Goal: Transaction & Acquisition: Purchase product/service

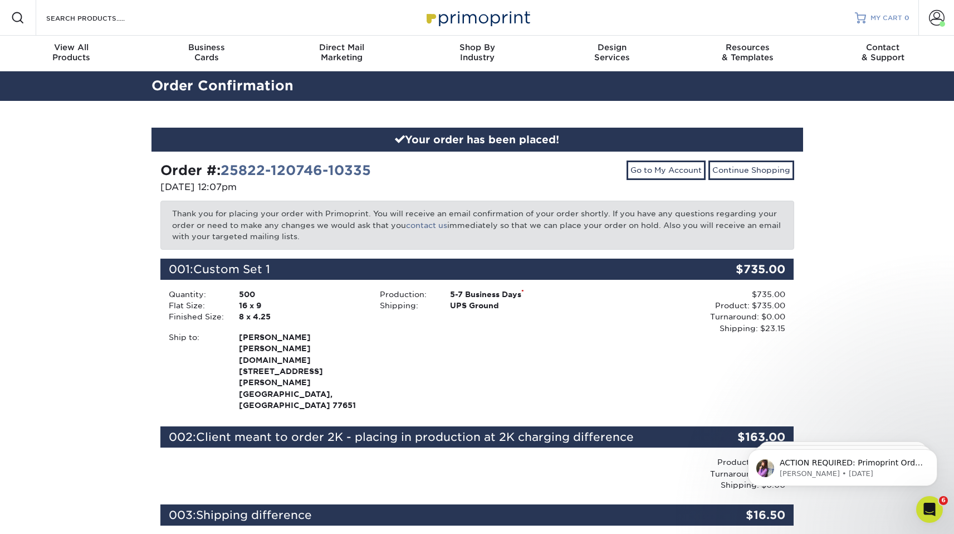
click at [880, 19] on span "MY CART" at bounding box center [887, 17] width 32 height 9
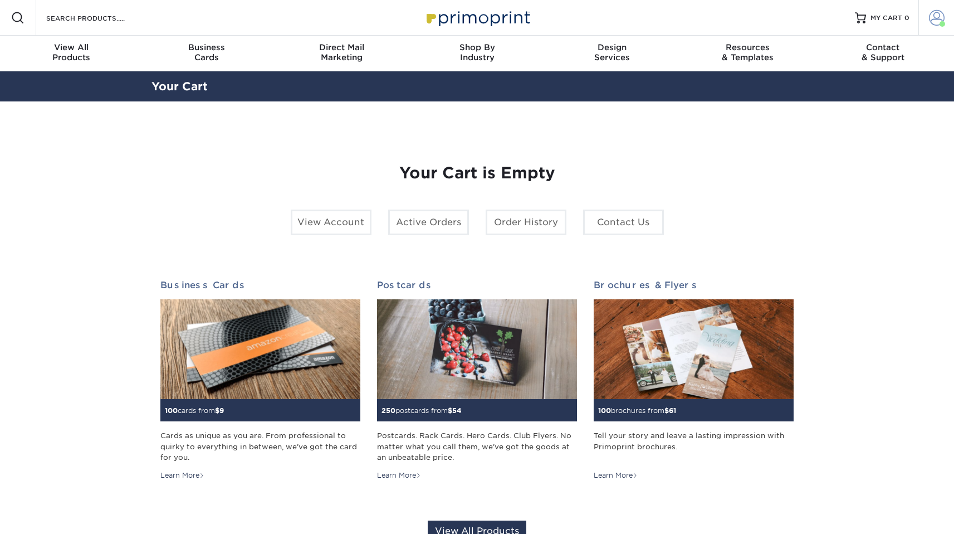
click at [940, 14] on span at bounding box center [937, 18] width 16 height 16
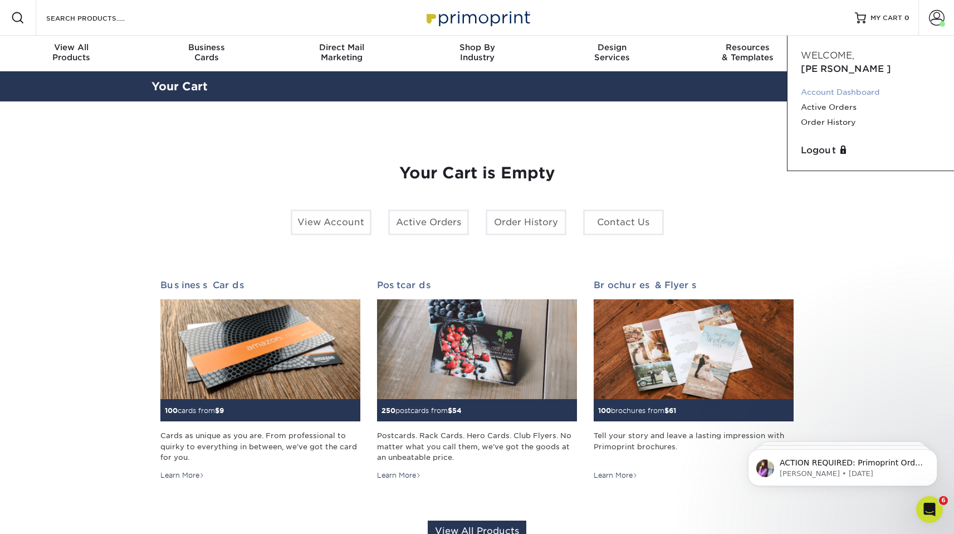
click at [831, 85] on link "Account Dashboard" at bounding box center [871, 92] width 140 height 15
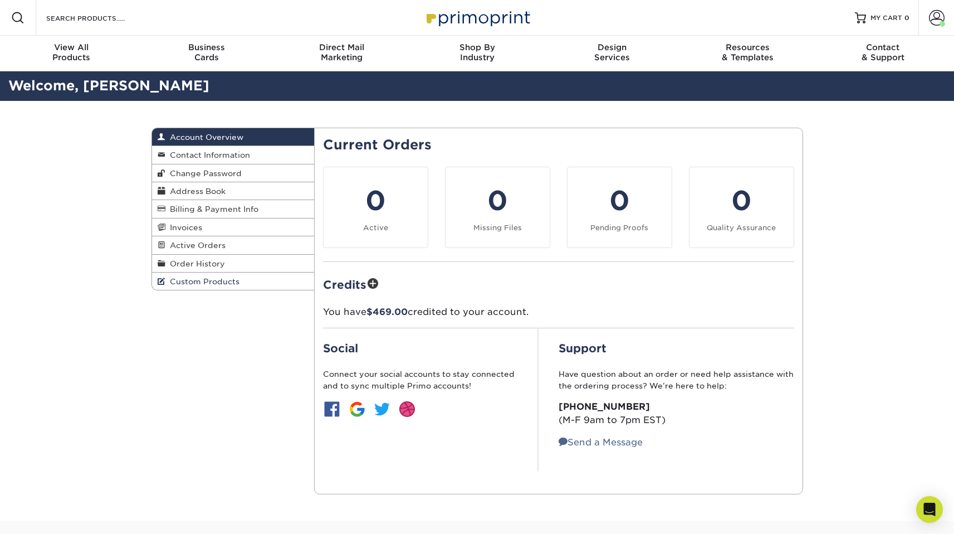
click at [199, 284] on span "Custom Products" at bounding box center [202, 281] width 74 height 9
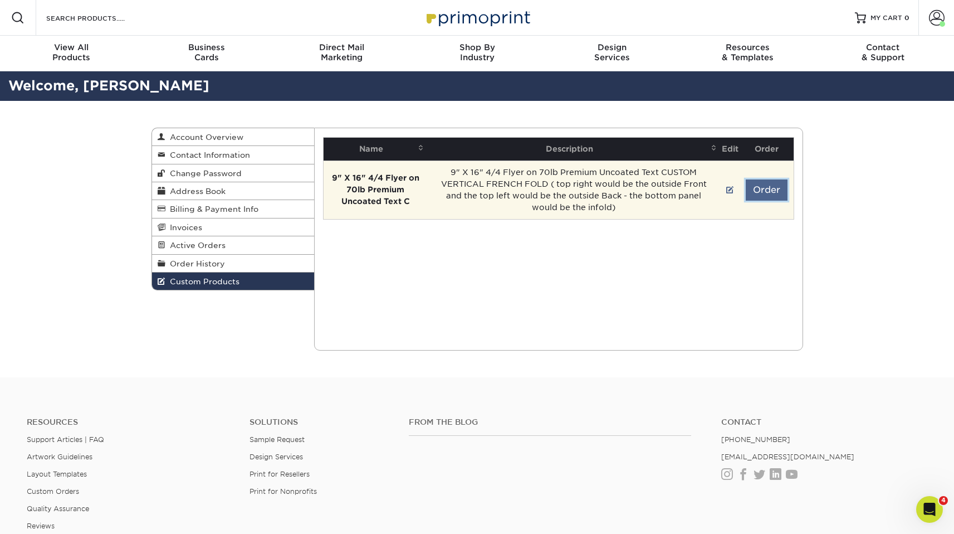
click at [778, 189] on button "Order" at bounding box center [767, 189] width 42 height 21
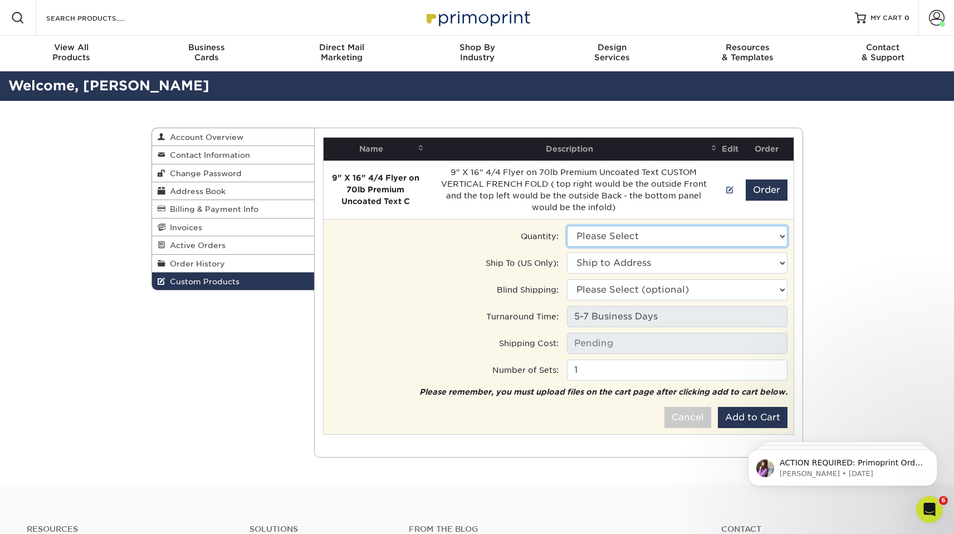
click at [691, 236] on select "Please Select 500 - $710.00 1000 - $788.00 2000 - $898.00" at bounding box center [677, 236] width 221 height 21
select select "2"
click at [567, 226] on select "Please Select 500 - $710.00 1000 - $788.00 2000 - $898.00" at bounding box center [677, 236] width 221 height 21
type input "Ground: $60.14"
click at [658, 260] on select "Ship to Address 26122 Dakota Chief, San Antonio, TX 2927 Nall St, Port Neches, …" at bounding box center [677, 262] width 221 height 21
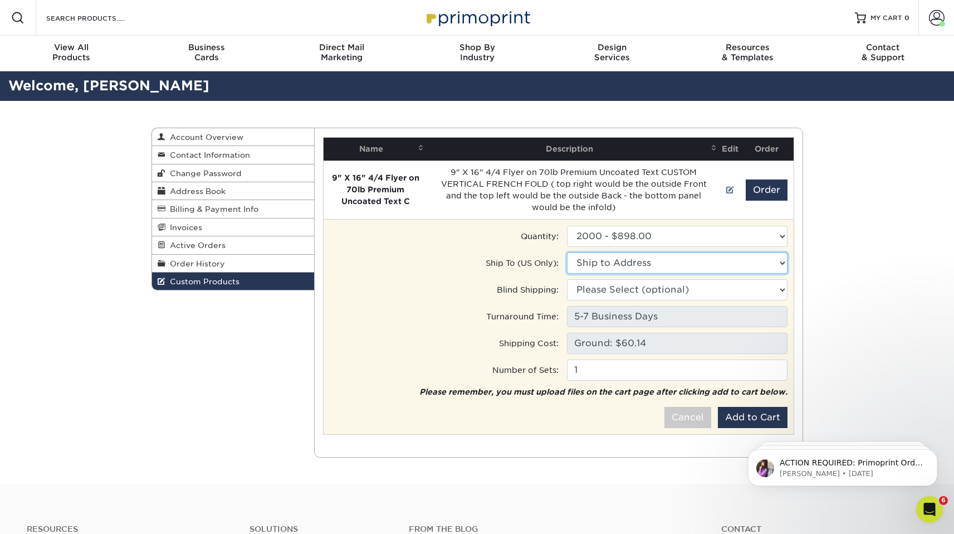
select select "201188"
click at [567, 252] on select "Ship to Address Dawn Boyd • 26122 Dakota Chief, San Antonio, TX gerstenberg.cli…" at bounding box center [677, 262] width 221 height 21
click at [757, 418] on button "Add to Cart" at bounding box center [753, 417] width 70 height 21
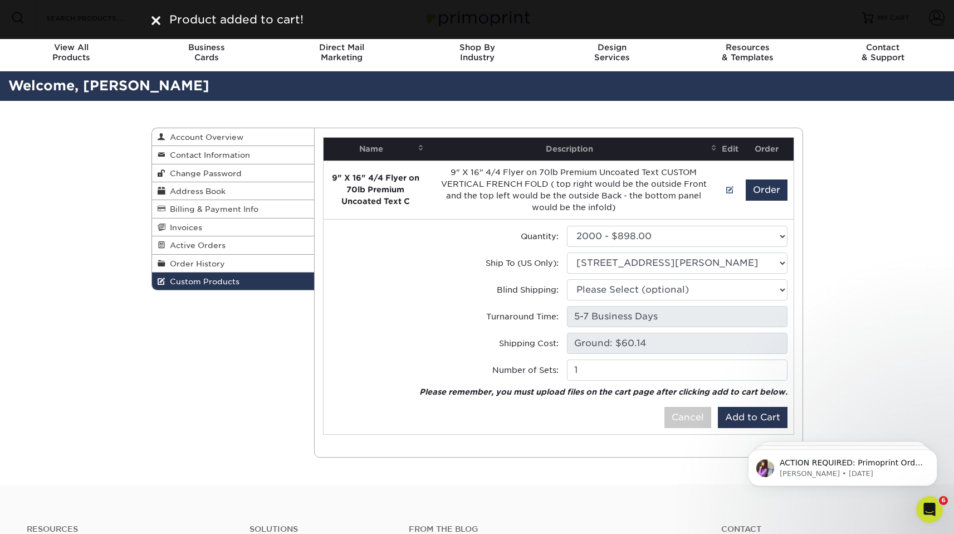
click at [152, 22] on img at bounding box center [156, 20] width 9 height 9
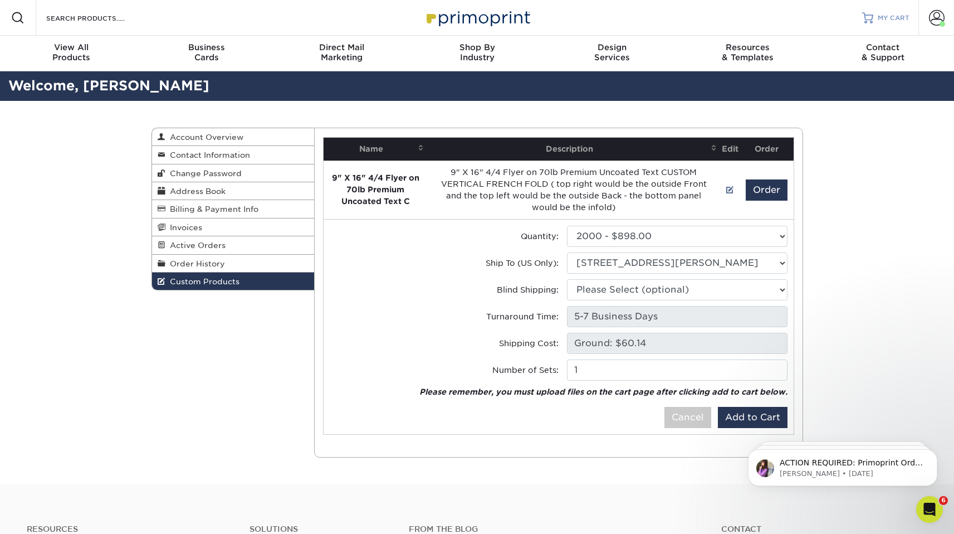
click at [883, 15] on span "MY CART" at bounding box center [894, 17] width 32 height 9
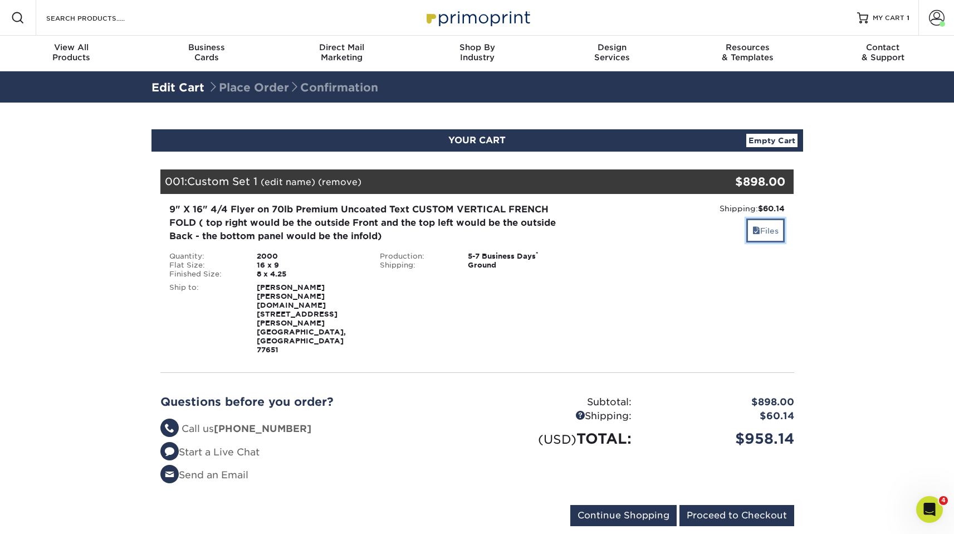
click at [760, 228] on link "Files" at bounding box center [765, 230] width 38 height 24
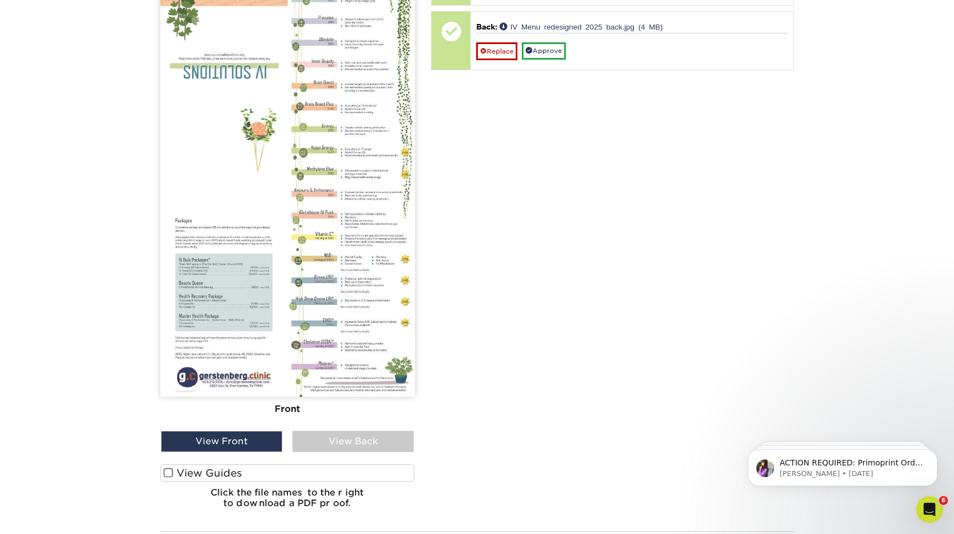
scroll to position [441, 0]
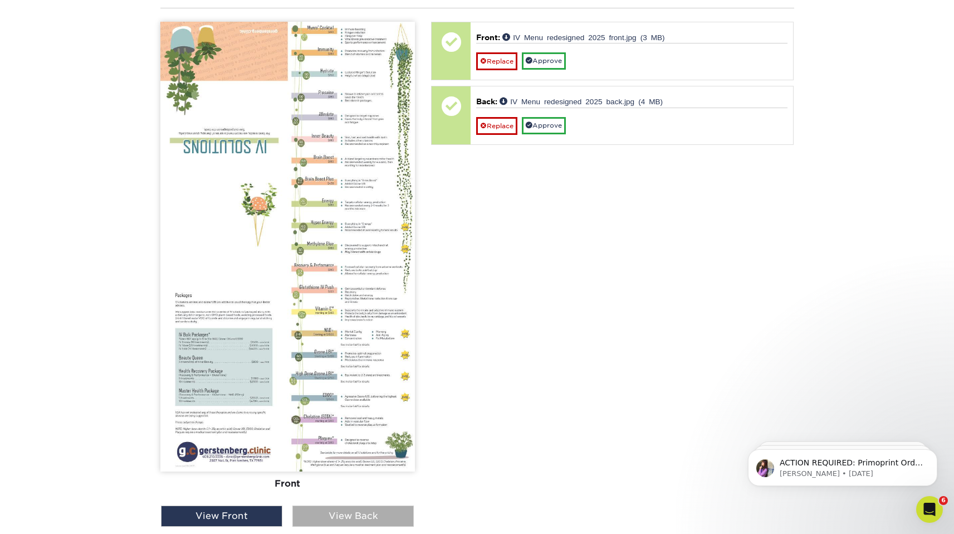
click at [361, 505] on div "View Back" at bounding box center [352, 515] width 121 height 21
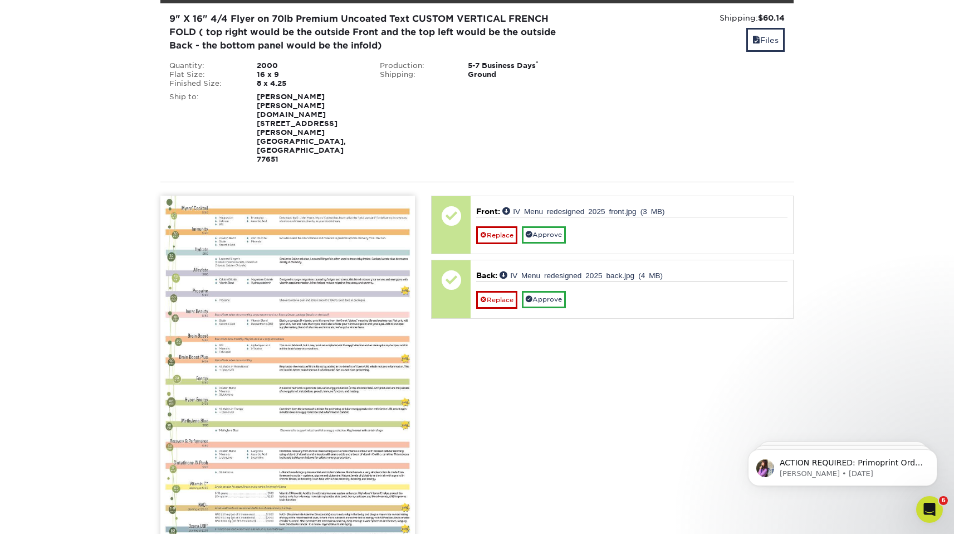
scroll to position [183, 0]
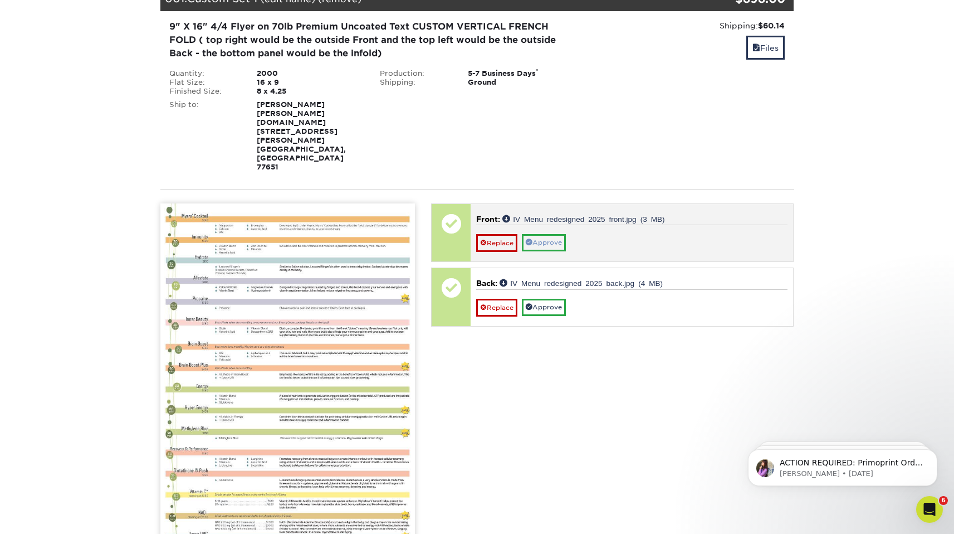
click at [549, 234] on link "Approve" at bounding box center [544, 242] width 44 height 17
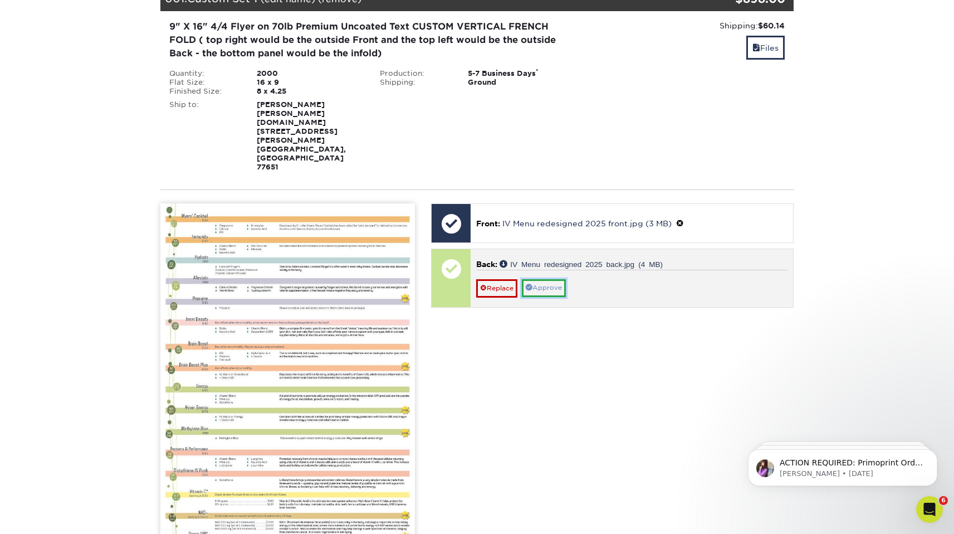
click at [554, 279] on link "Approve" at bounding box center [544, 287] width 44 height 17
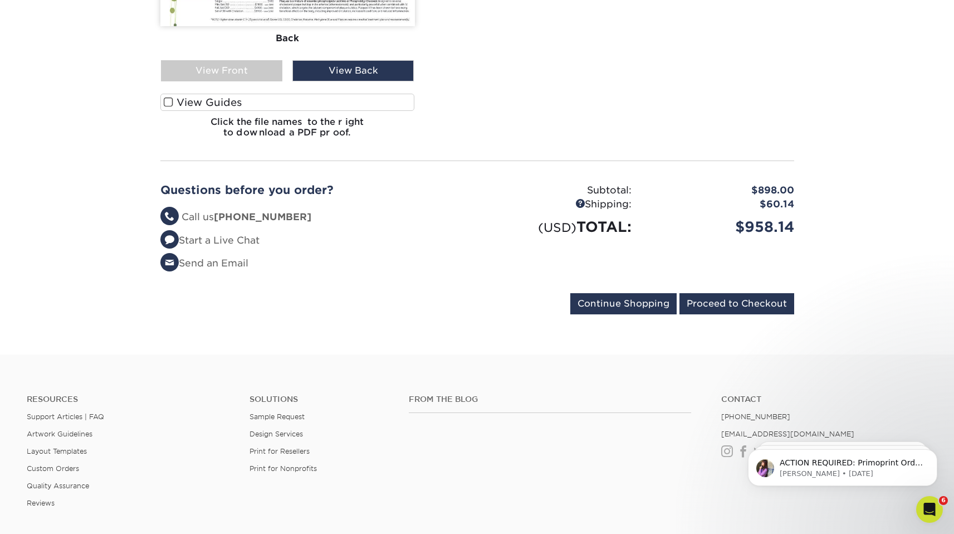
scroll to position [791, 0]
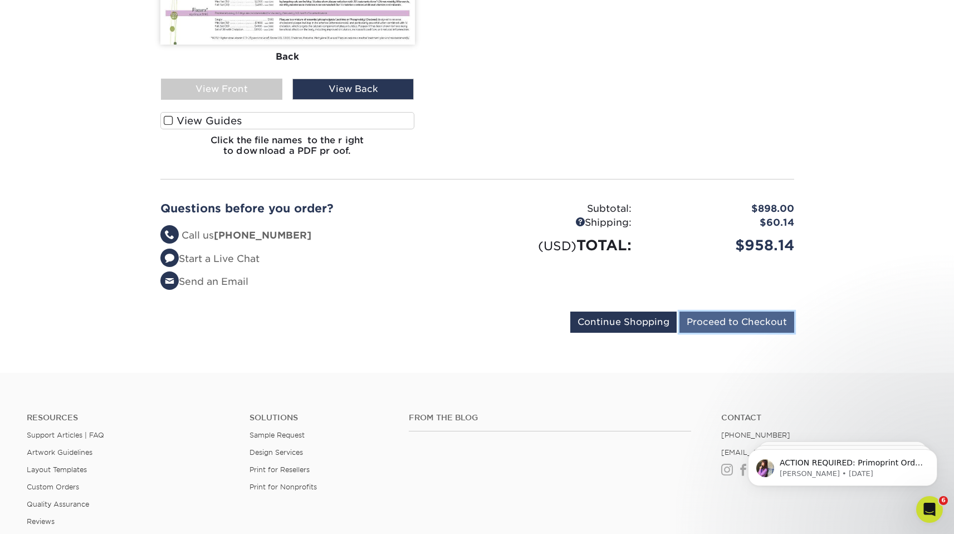
click at [723, 311] on input "Proceed to Checkout" at bounding box center [737, 321] width 115 height 21
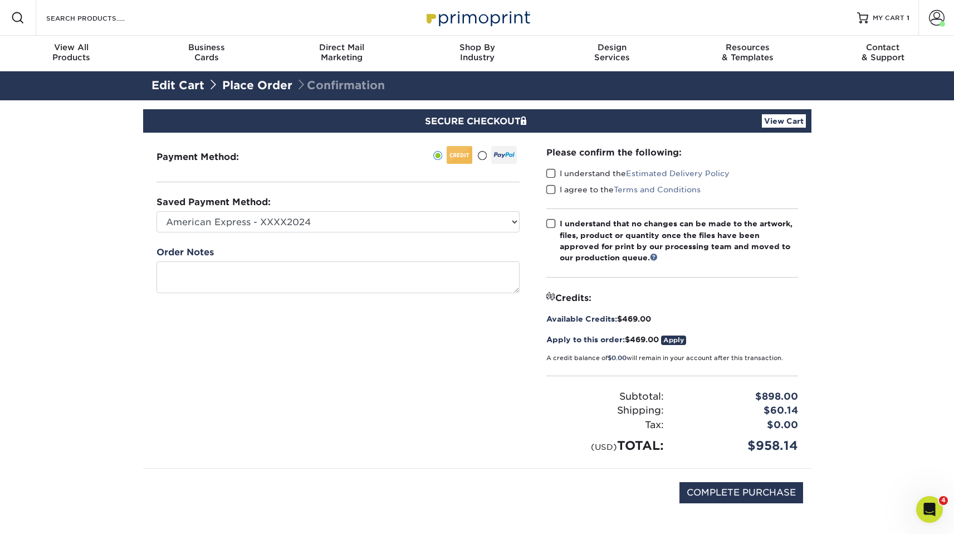
click at [635, 320] on div "Available Credits: $469.00" at bounding box center [672, 318] width 252 height 11
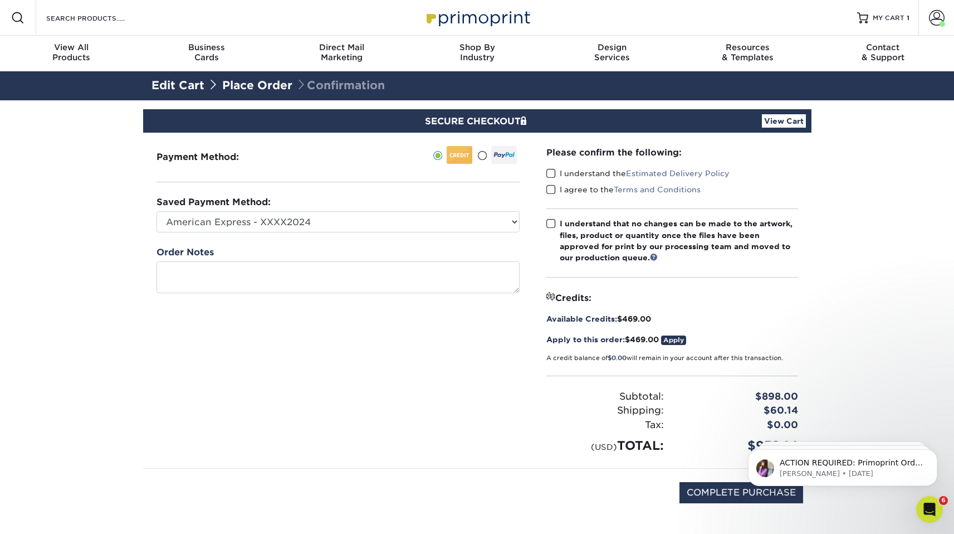
click at [620, 318] on div "Available Credits: $469.00" at bounding box center [672, 318] width 252 height 11
click at [678, 335] on link "Apply" at bounding box center [673, 339] width 25 height 9
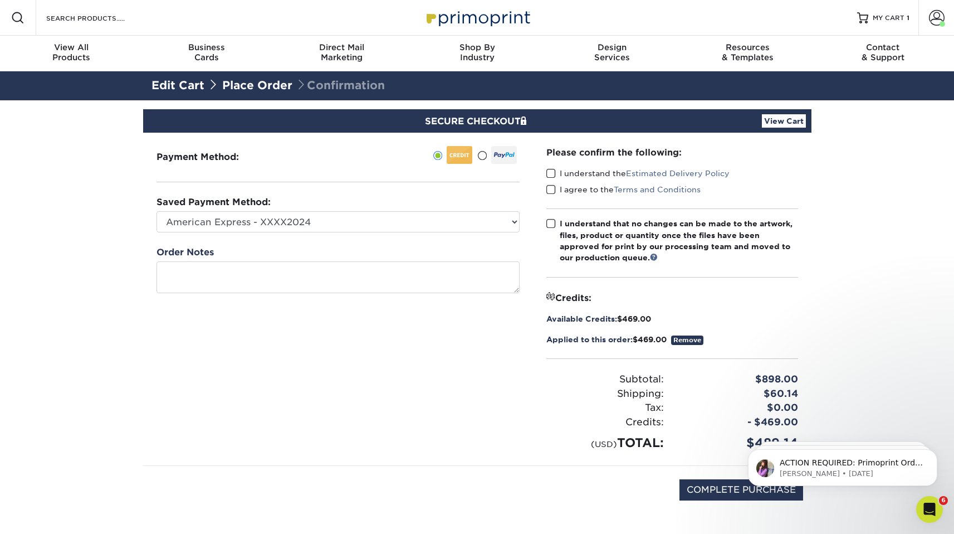
click at [551, 172] on span at bounding box center [550, 173] width 9 height 11
click at [0, 0] on input "I understand the Estimated Delivery Policy" at bounding box center [0, 0] width 0 height 0
click at [553, 191] on span at bounding box center [550, 189] width 9 height 11
click at [0, 0] on input "I agree to the Terms and Conditions" at bounding box center [0, 0] width 0 height 0
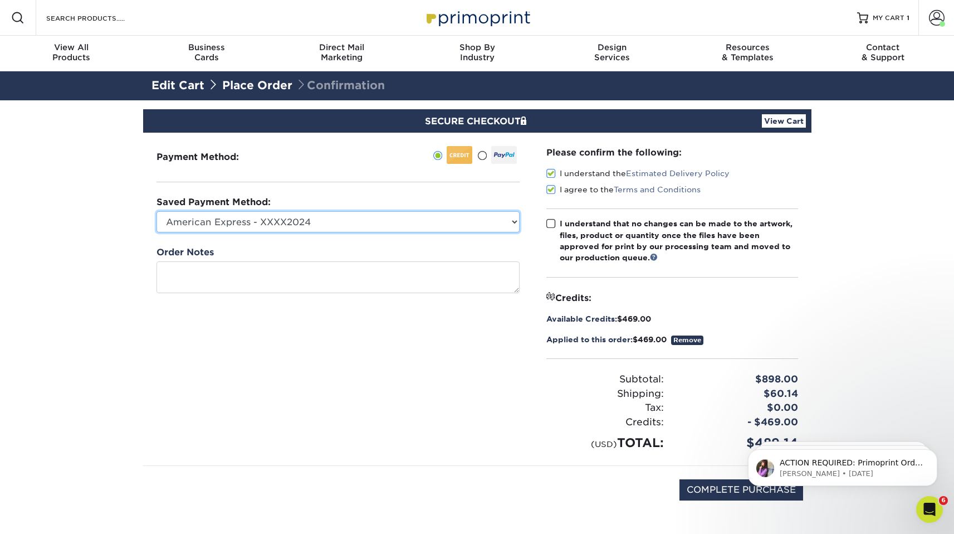
click at [452, 225] on select "American Express - XXXX2024 American Express - XXXX3022 American Express - XXXX…" at bounding box center [338, 221] width 363 height 21
select select
click at [157, 211] on select "American Express - XXXX2024 American Express - XXXX3022 American Express - XXXX…" at bounding box center [338, 221] width 363 height 21
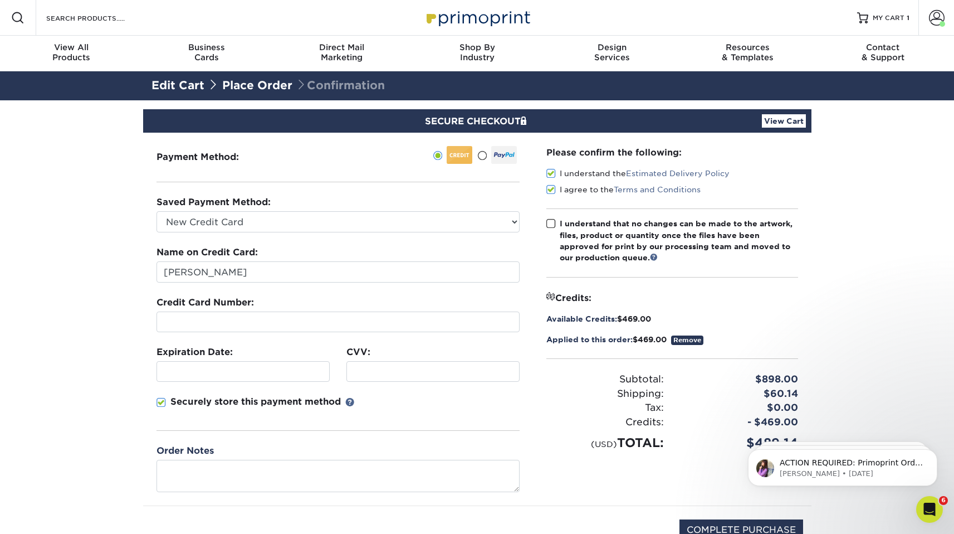
click at [280, 328] on div at bounding box center [338, 321] width 363 height 21
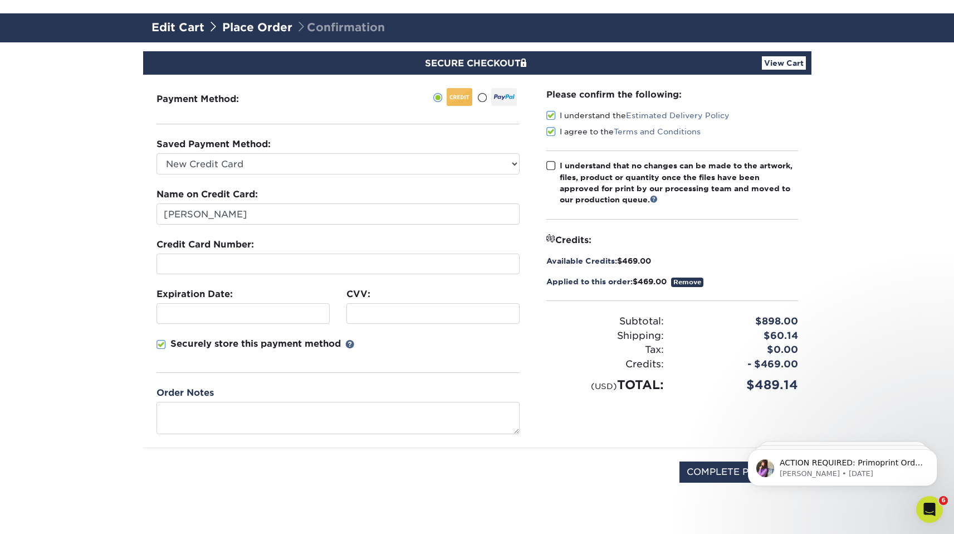
scroll to position [67, 0]
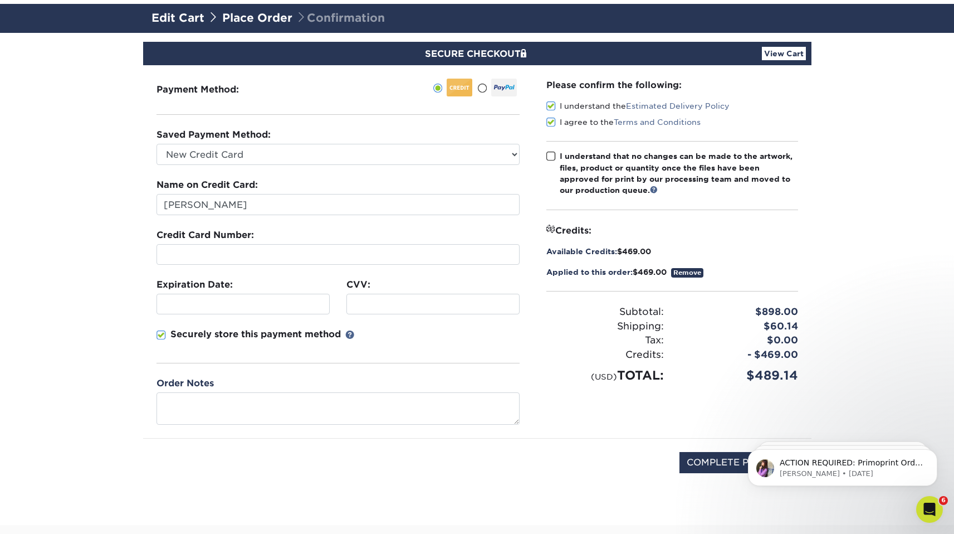
click at [160, 333] on span at bounding box center [161, 335] width 9 height 11
click at [0, 0] on input "Securely store this payment method" at bounding box center [0, 0] width 0 height 0
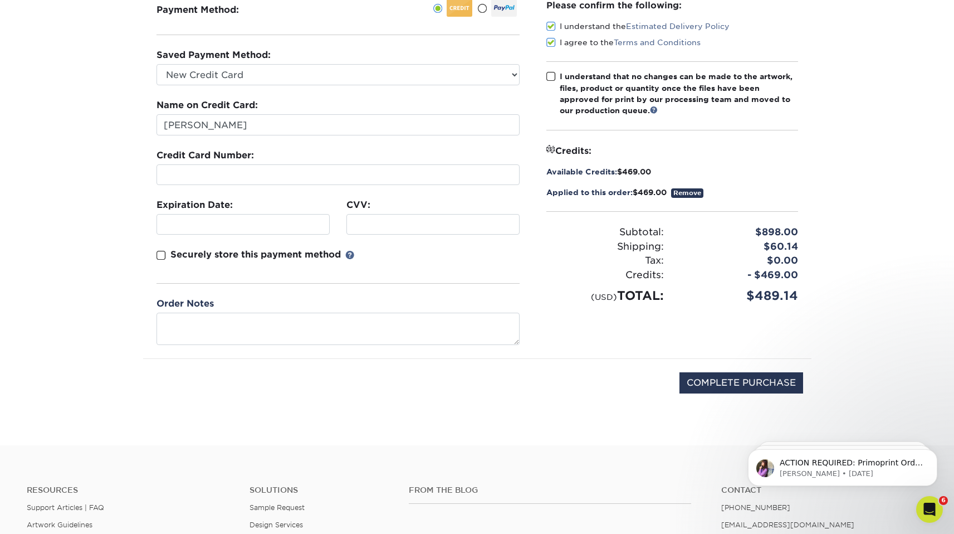
scroll to position [166, 0]
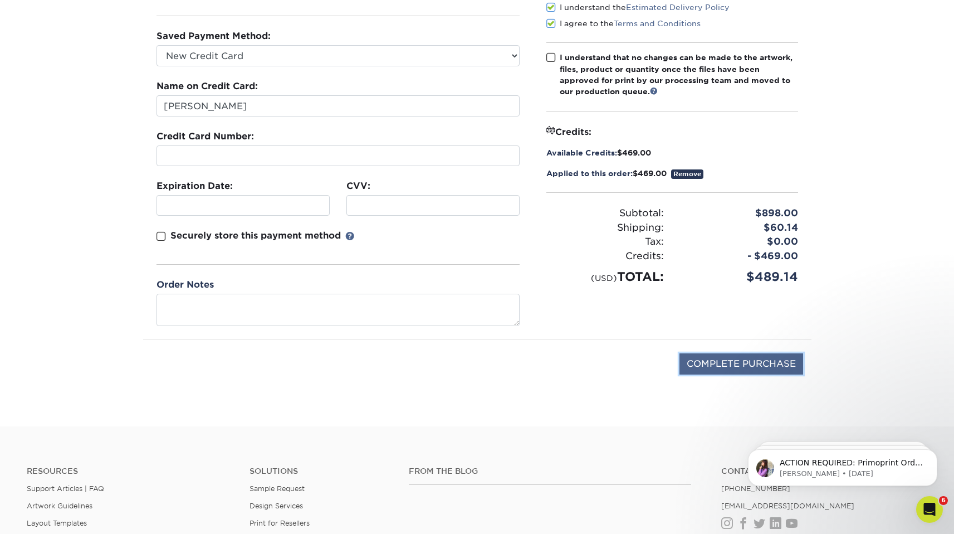
click at [730, 360] on input "COMPLETE PURCHASE" at bounding box center [742, 363] width 124 height 21
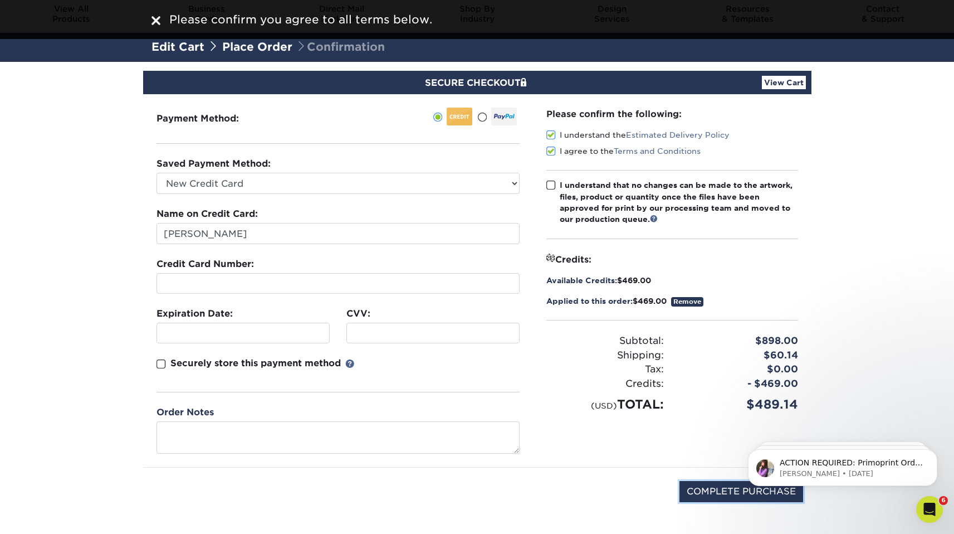
scroll to position [0, 0]
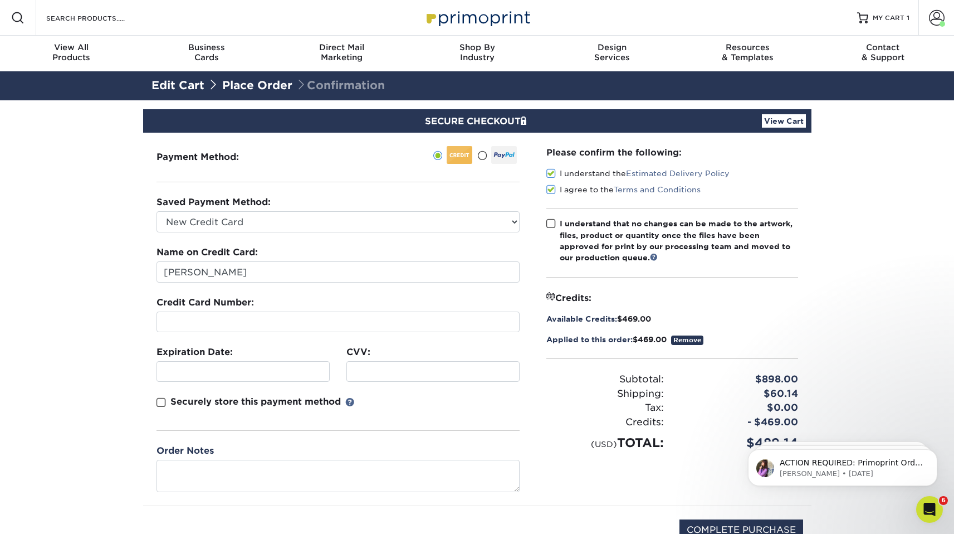
click at [553, 220] on span at bounding box center [550, 223] width 9 height 11
click at [0, 0] on input "I understand that no changes can be made to the artwork, files, product or quan…" at bounding box center [0, 0] width 0 height 0
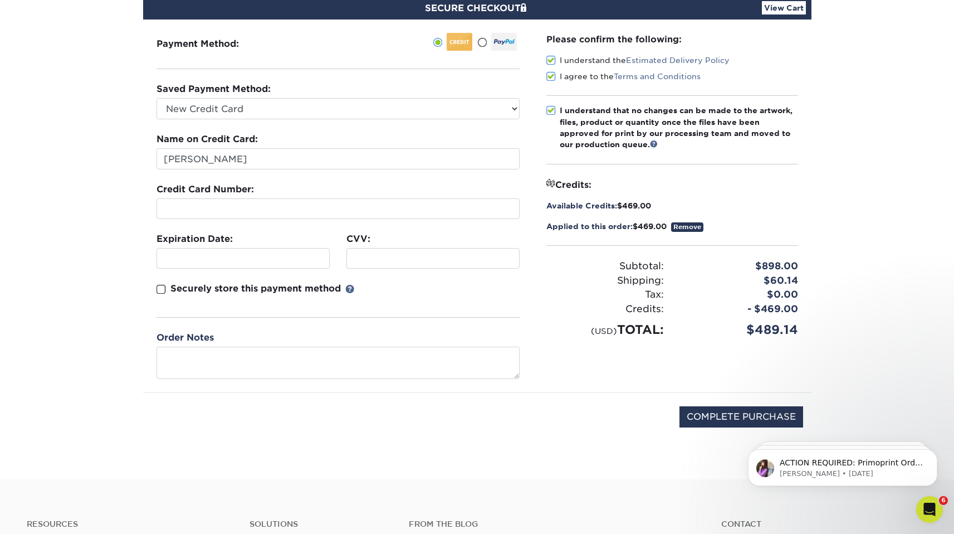
scroll to position [341, 0]
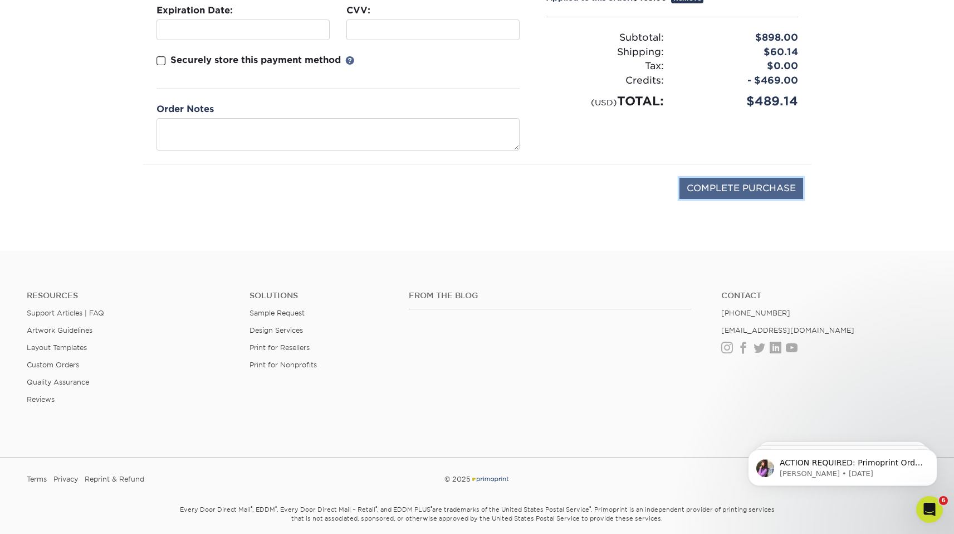
click at [733, 185] on input "COMPLETE PURCHASE" at bounding box center [742, 188] width 124 height 21
type input "PROCESSING, PLEASE WAIT..."
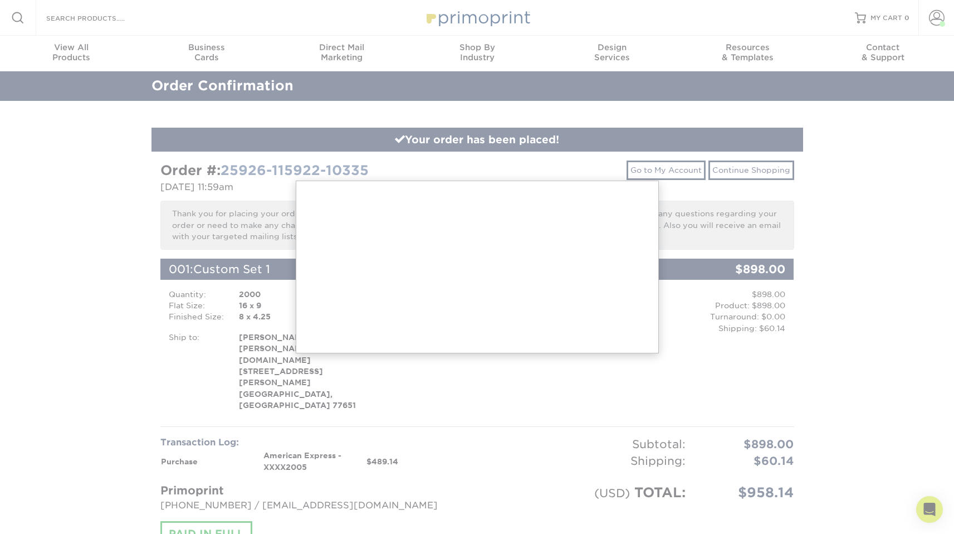
click at [823, 234] on div at bounding box center [477, 461] width 954 height 922
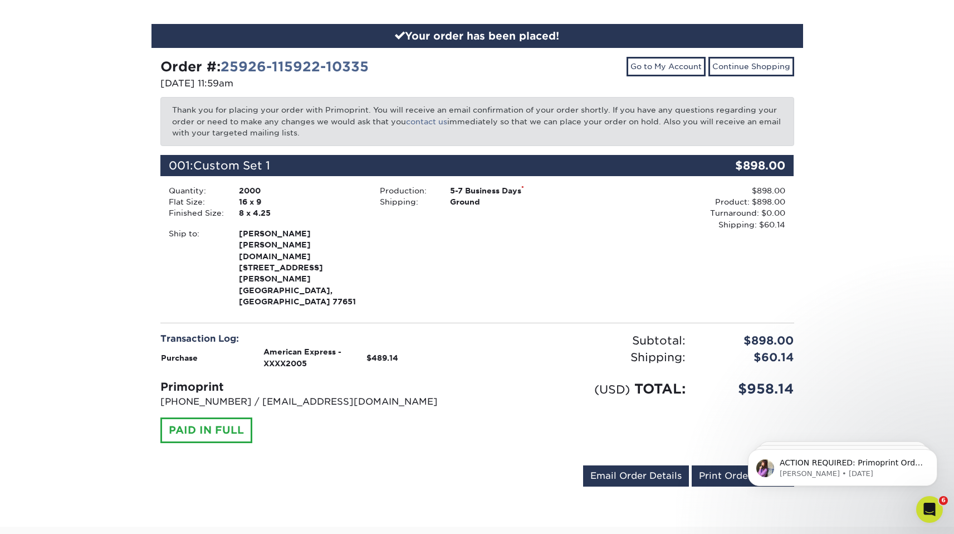
scroll to position [100, 0]
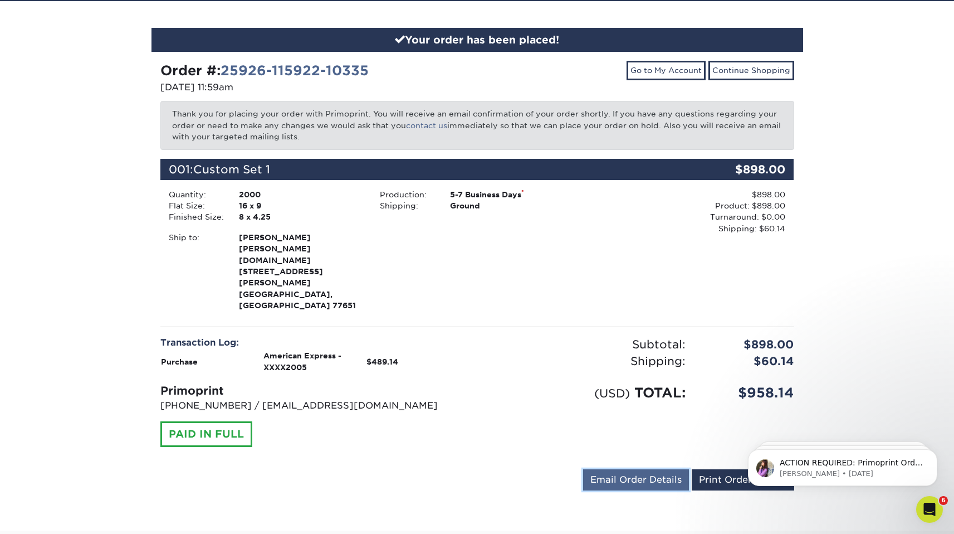
click at [640, 469] on link "Email Order Details" at bounding box center [636, 479] width 106 height 21
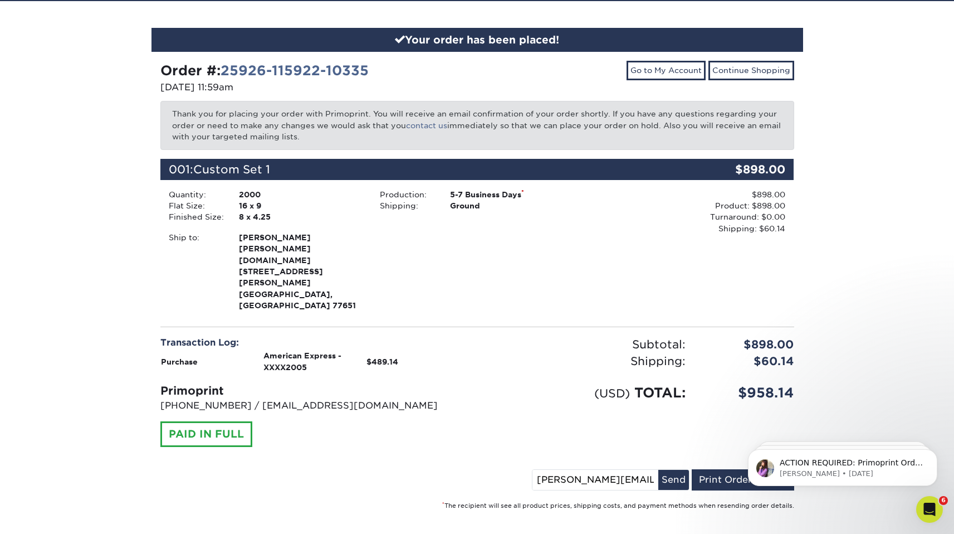
scroll to position [0, 0]
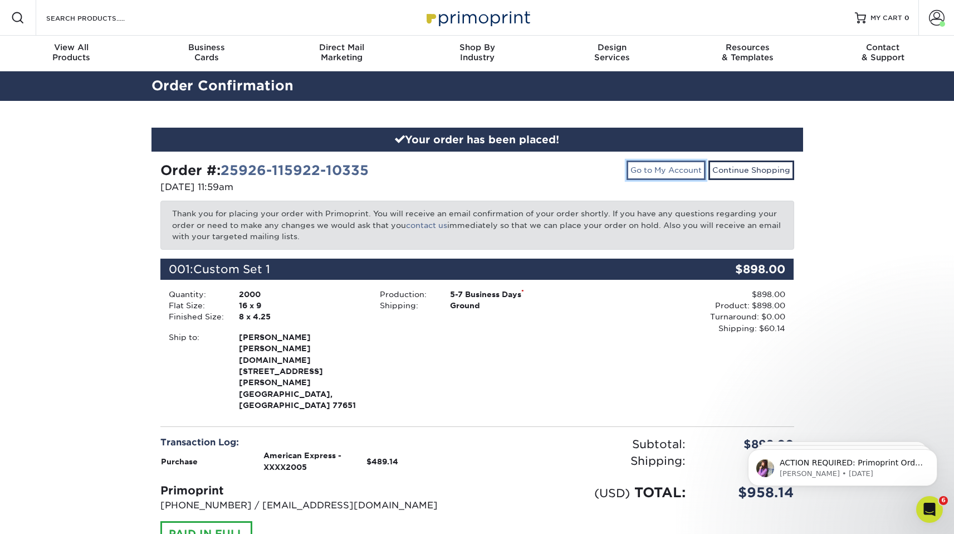
click at [674, 175] on link "Go to My Account" at bounding box center [666, 169] width 79 height 19
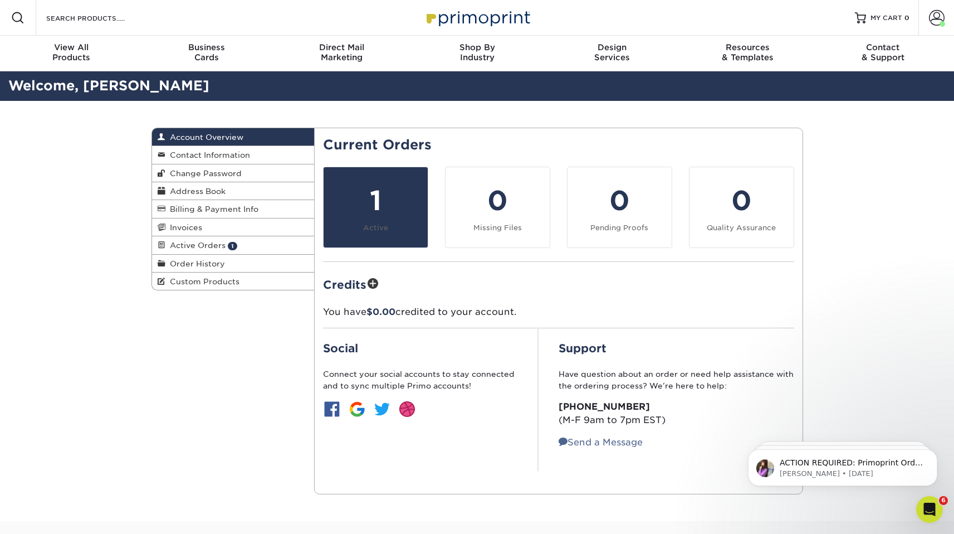
click at [362, 191] on div "1" at bounding box center [375, 200] width 91 height 40
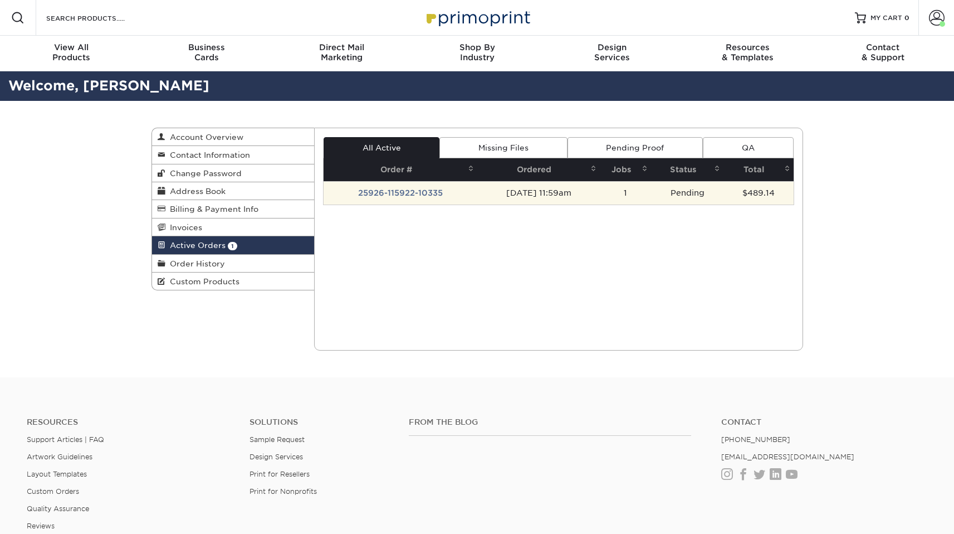
click at [408, 201] on td "25926-115922-10335" at bounding box center [401, 192] width 154 height 23
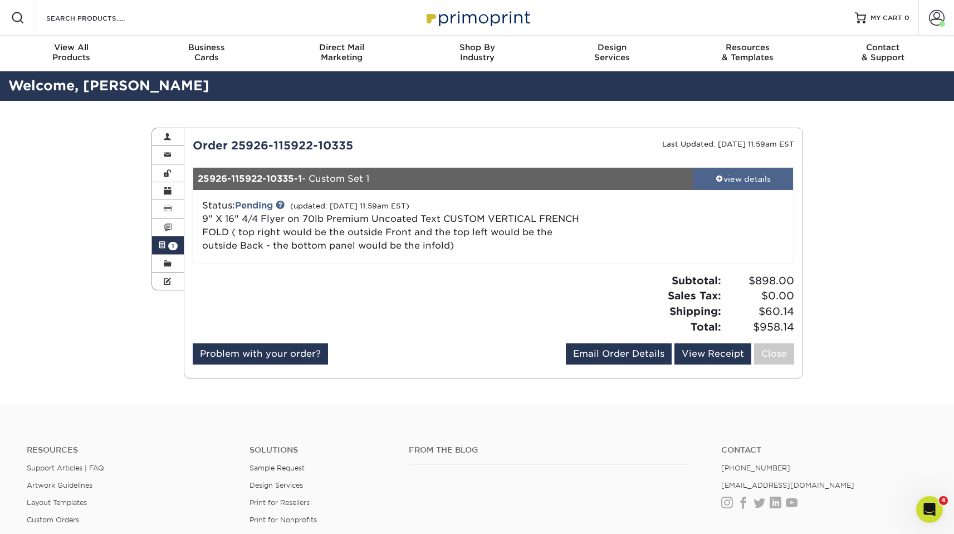
click at [726, 184] on link "view details" at bounding box center [744, 179] width 100 height 22
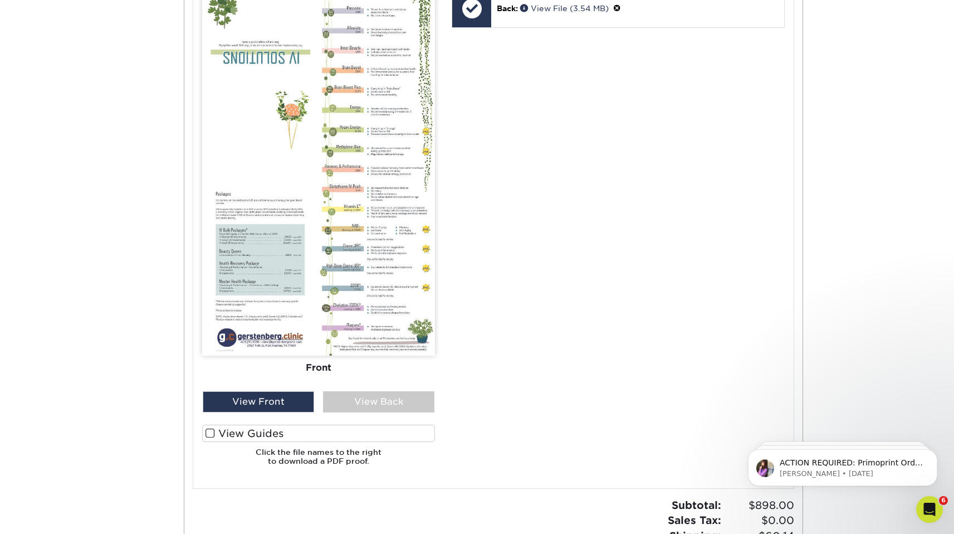
scroll to position [441, 0]
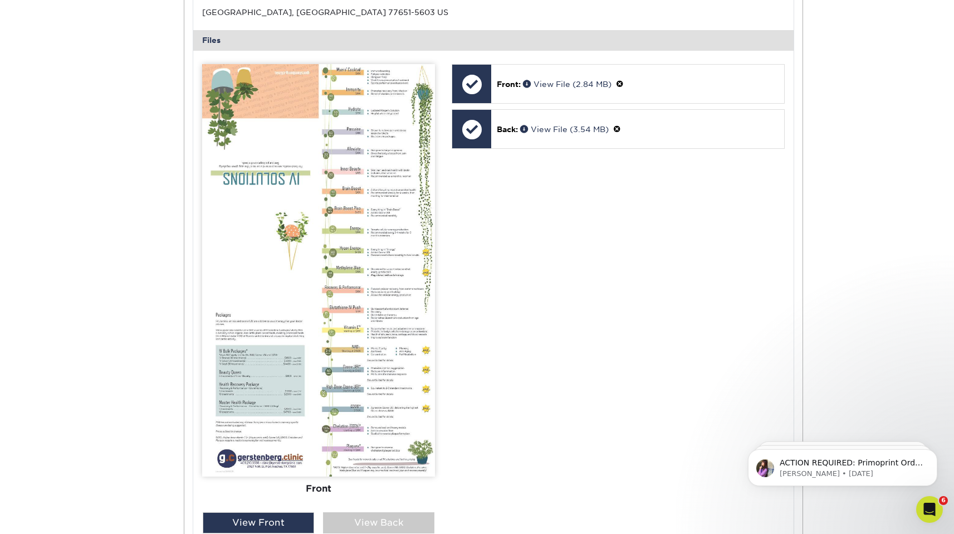
click at [356, 358] on img at bounding box center [318, 270] width 233 height 412
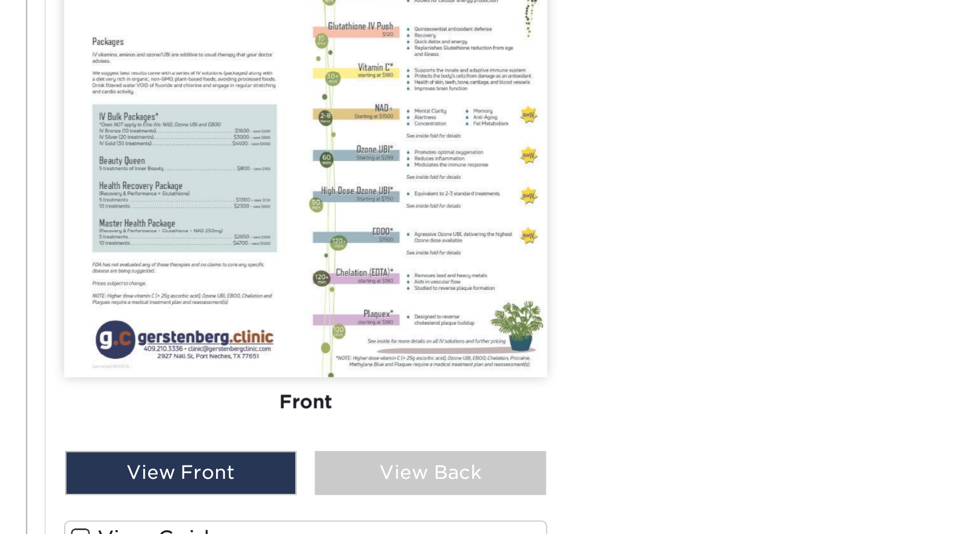
scroll to position [528, 0]
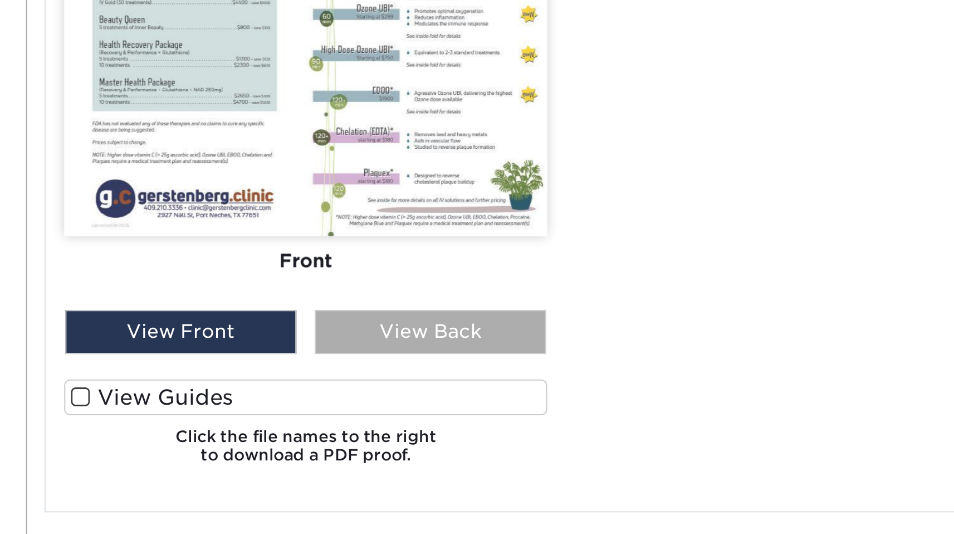
click at [348, 436] on div "View Back" at bounding box center [378, 436] width 111 height 21
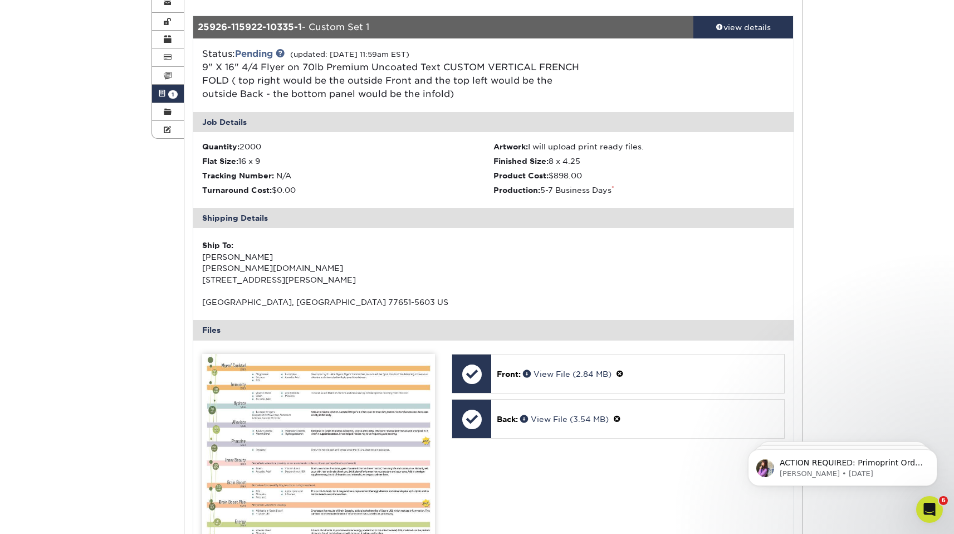
scroll to position [0, 0]
